Goal: Ask a question

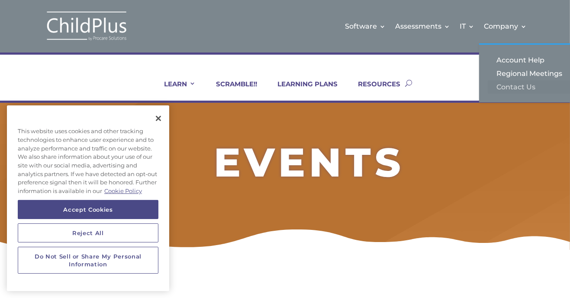
click at [511, 84] on link "Contact Us" at bounding box center [531, 86] width 87 height 13
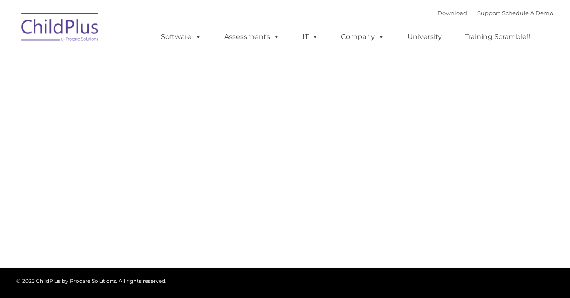
type input ""
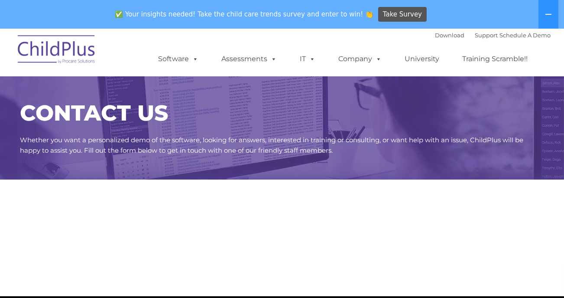
select select "MEDIUM"
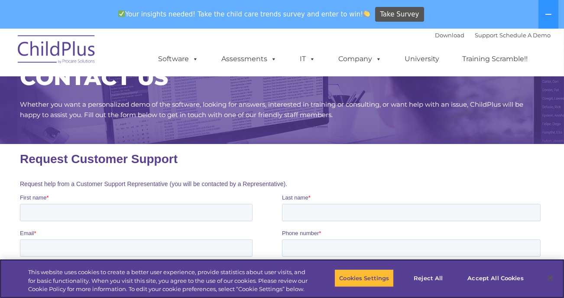
scroll to position [29, 0]
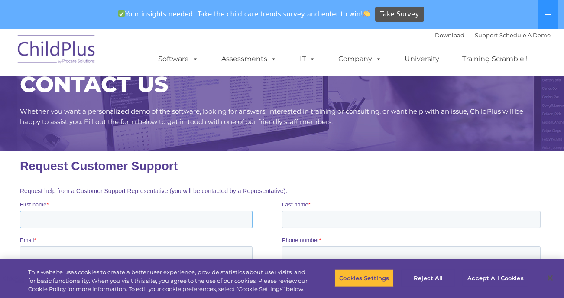
click at [33, 219] on input "First name *" at bounding box center [136, 218] width 233 height 17
type input "Claire"
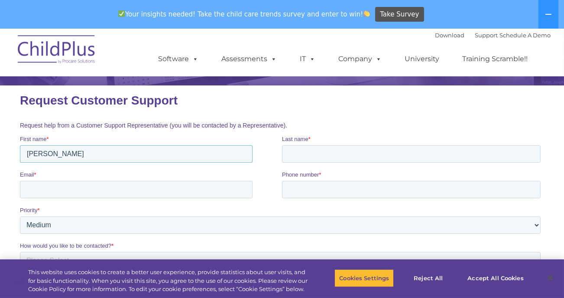
scroll to position [95, 0]
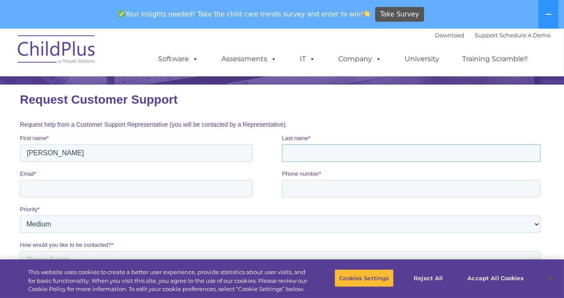
click at [304, 150] on input "Last name *" at bounding box center [411, 152] width 259 height 17
type input "Fordyce"
click at [81, 185] on input "Email *" at bounding box center [136, 187] width 233 height 17
type input "cfordyce@tlingitandhaida.gov"
click at [300, 187] on input "Phone number *" at bounding box center [411, 187] width 259 height 17
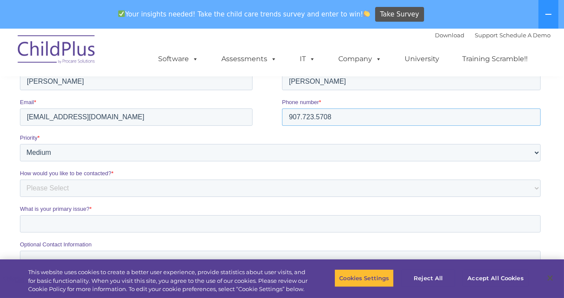
scroll to position [167, 0]
type input "907.723.5708"
click at [63, 152] on select "Please Select Low Medium High" at bounding box center [280, 151] width 521 height 17
select select "HIGH"
click at [20, 143] on select "Please Select Low Medium High" at bounding box center [280, 151] width 521 height 17
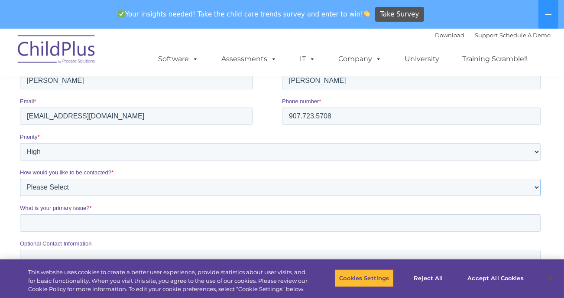
click at [68, 187] on select "Please Select Phone Email" at bounding box center [280, 186] width 521 height 17
select select "Phone"
click at [20, 178] on select "Please Select Phone Email" at bounding box center [280, 186] width 521 height 17
click at [44, 226] on input "What is your primary issue? *" at bounding box center [280, 222] width 521 height 17
click at [139, 223] on input "access to scramble sessions on line now." at bounding box center [280, 222] width 521 height 17
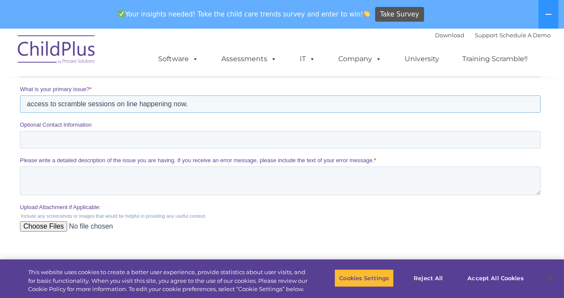
scroll to position [288, 0]
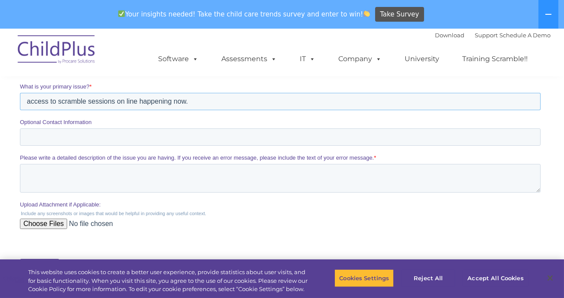
type input "access to scramble sessions on line happening now."
click at [30, 172] on textarea "Please write a detailed description of the issue you are having. If you receive…" at bounding box center [280, 178] width 521 height 29
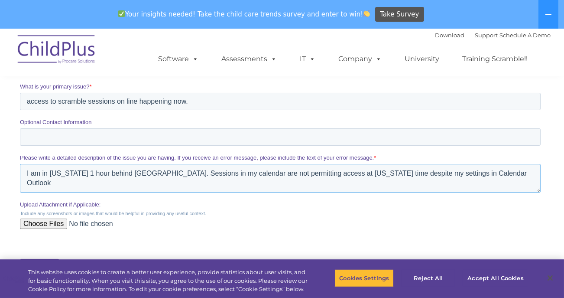
click at [351, 175] on textarea "I am in Alaska 1 hour behind Los Vegas. Sessions in my calendar are not permitt…" at bounding box center [280, 178] width 521 height 29
click at [414, 175] on textarea "I am in Alaska 1 hour behind Los Vegas. Sessions in my calendar are not permitt…" at bounding box center [280, 178] width 521 height 29
click at [502, 175] on textarea "I am in Alaska 1 hour behind Los Vegas. Sessions in my calendar are not permitt…" at bounding box center [280, 178] width 521 height 29
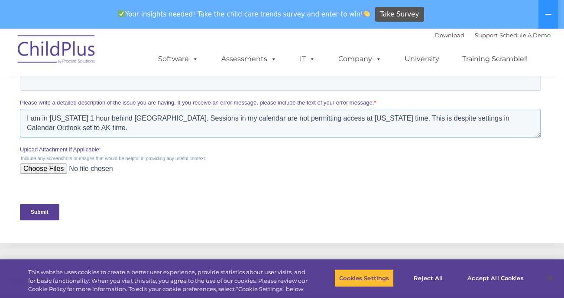
scroll to position [344, 0]
type textarea "I am in Alaska 1 hour behind Los Vegas. Sessions in my calendar are not permitt…"
click at [45, 209] on input "Submit" at bounding box center [39, 211] width 39 height 16
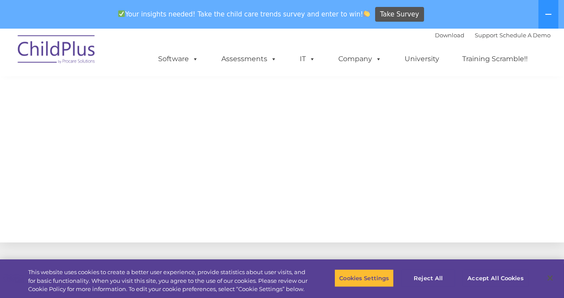
scroll to position [183, 0]
